Goal: Information Seeking & Learning: Find specific fact

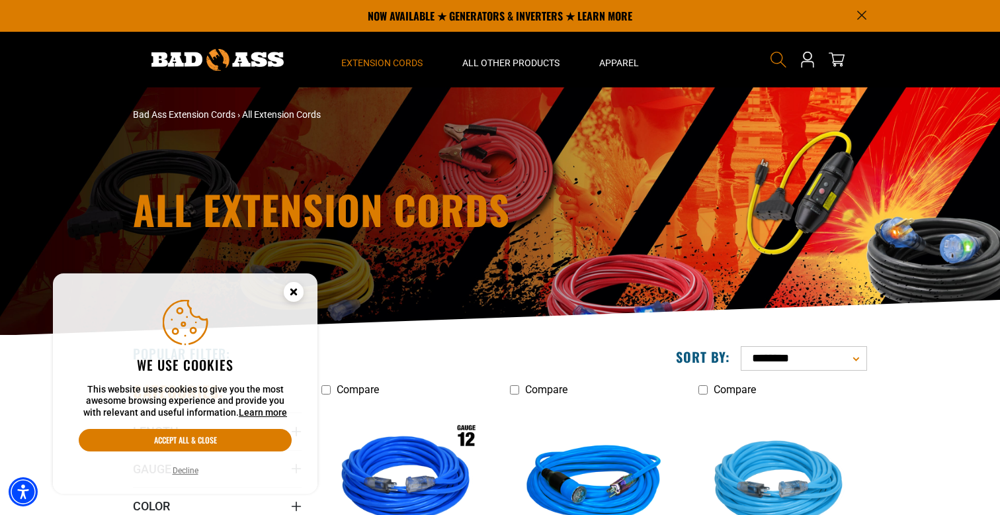
click at [779, 57] on icon "Search" at bounding box center [778, 59] width 17 height 17
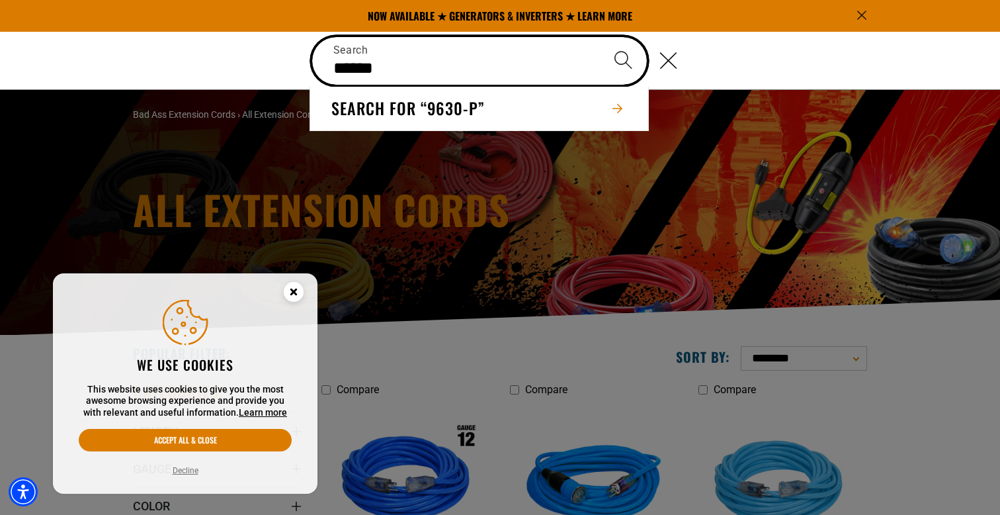
type input "******"
click at [600, 37] on button "Search" at bounding box center [623, 60] width 46 height 46
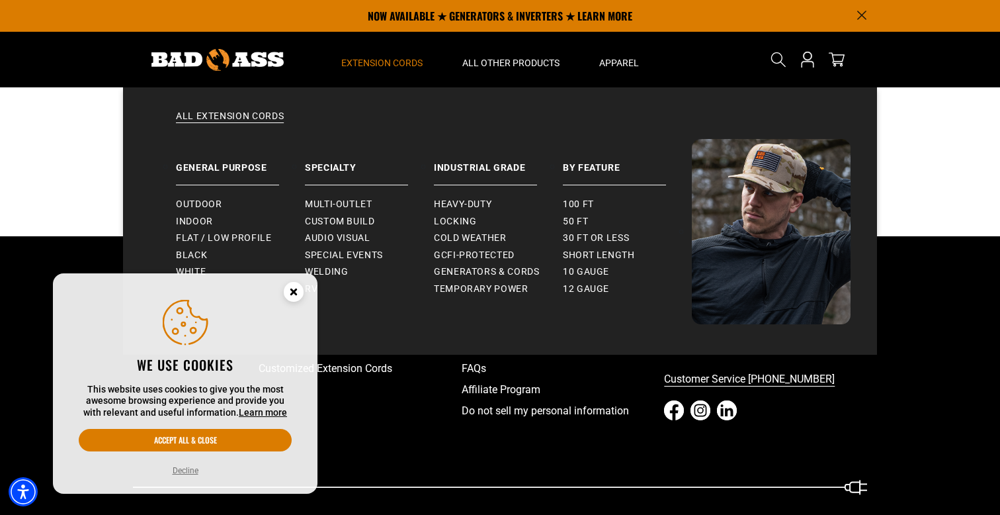
click at [416, 60] on span "Extension Cords" at bounding box center [381, 63] width 81 height 12
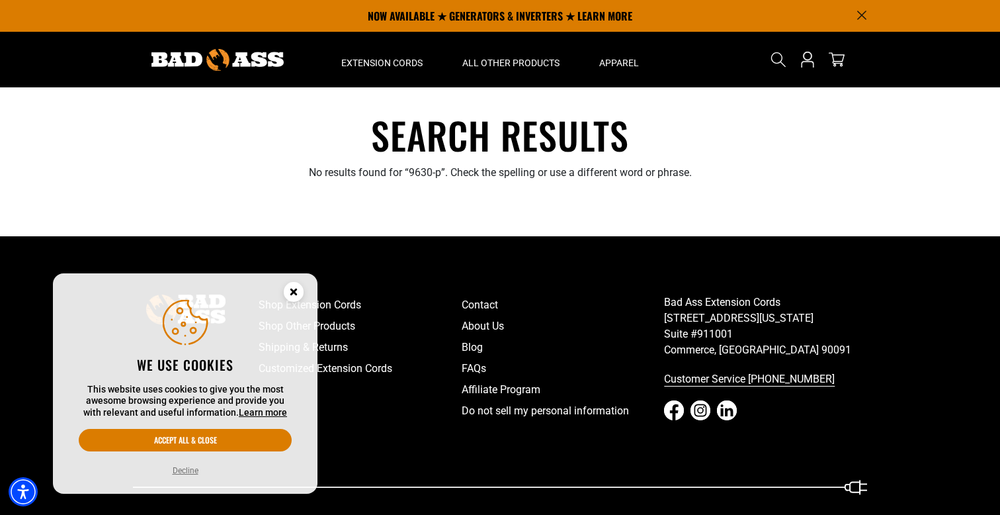
click at [957, 134] on section "Search results No results found for “9630-p”. Check the spelling or use a diffe…" at bounding box center [500, 161] width 1000 height 101
click at [778, 58] on icon "Search" at bounding box center [778, 59] width 17 height 17
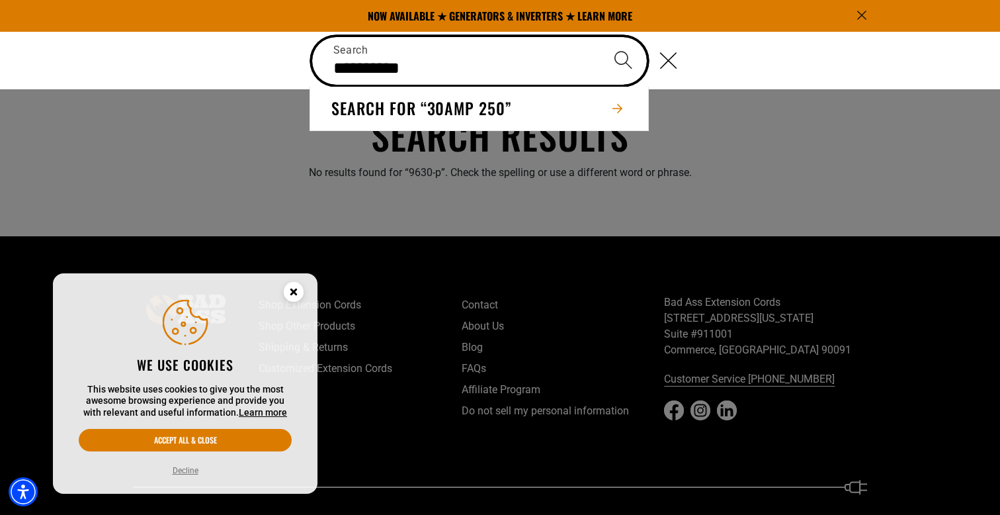
type input "**********"
click at [600, 37] on button "Search" at bounding box center [623, 60] width 46 height 46
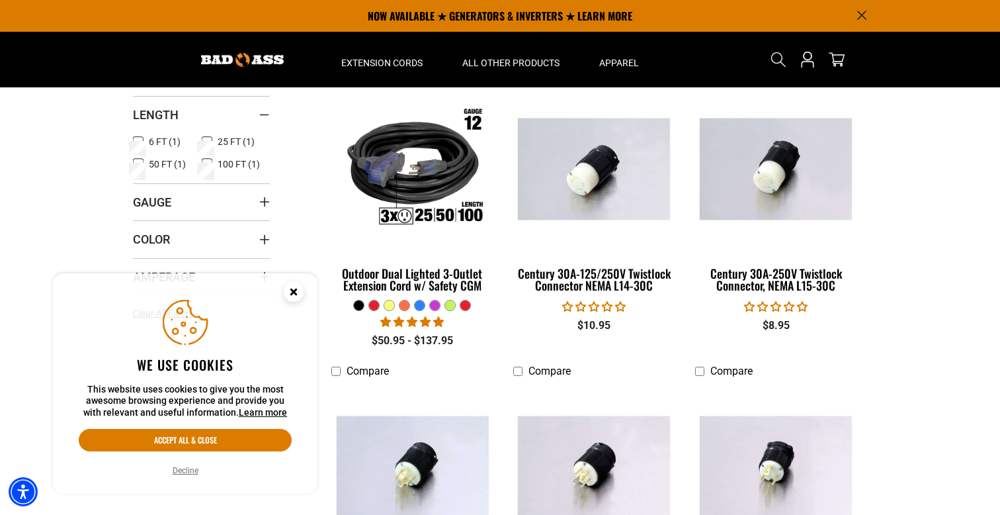
scroll to position [171, 0]
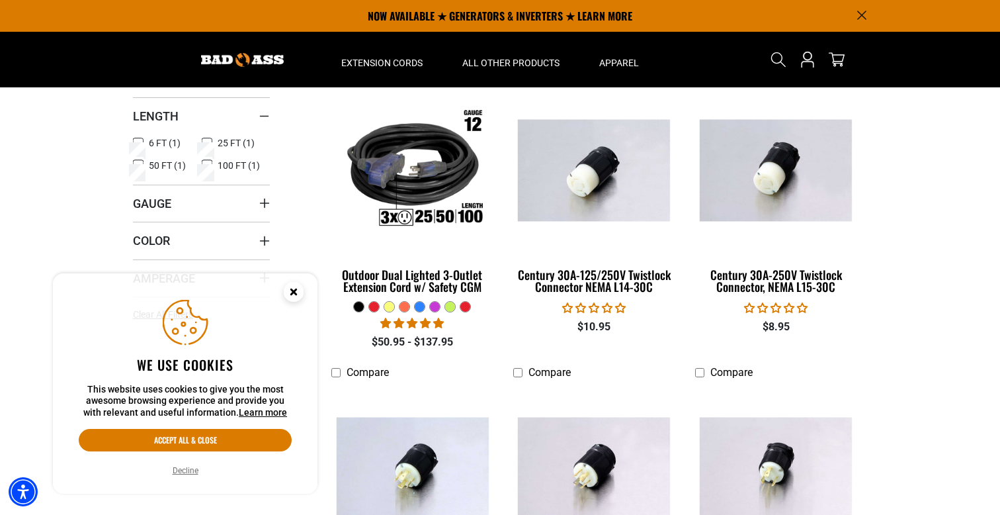
click at [291, 292] on icon "Close this option" at bounding box center [293, 291] width 5 height 5
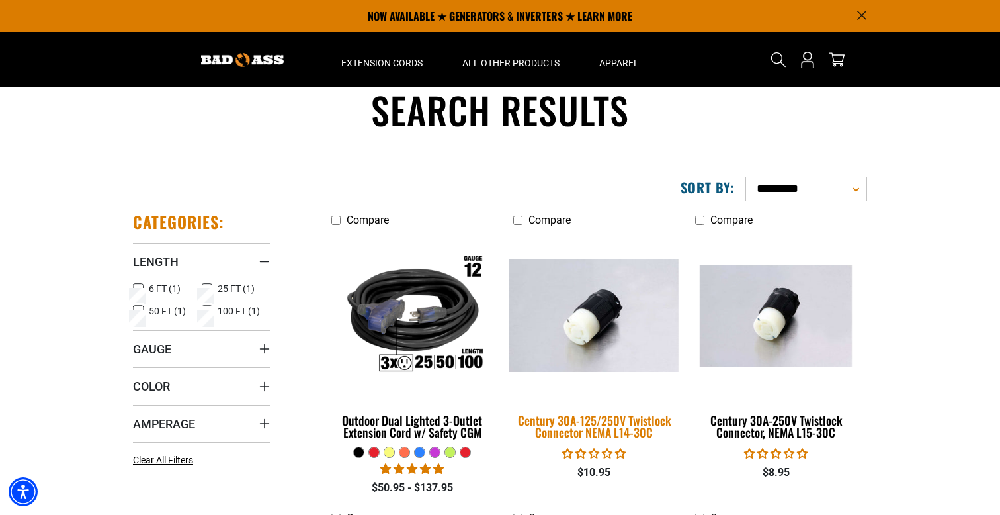
scroll to position [0, 0]
